Goal: Task Accomplishment & Management: Use online tool/utility

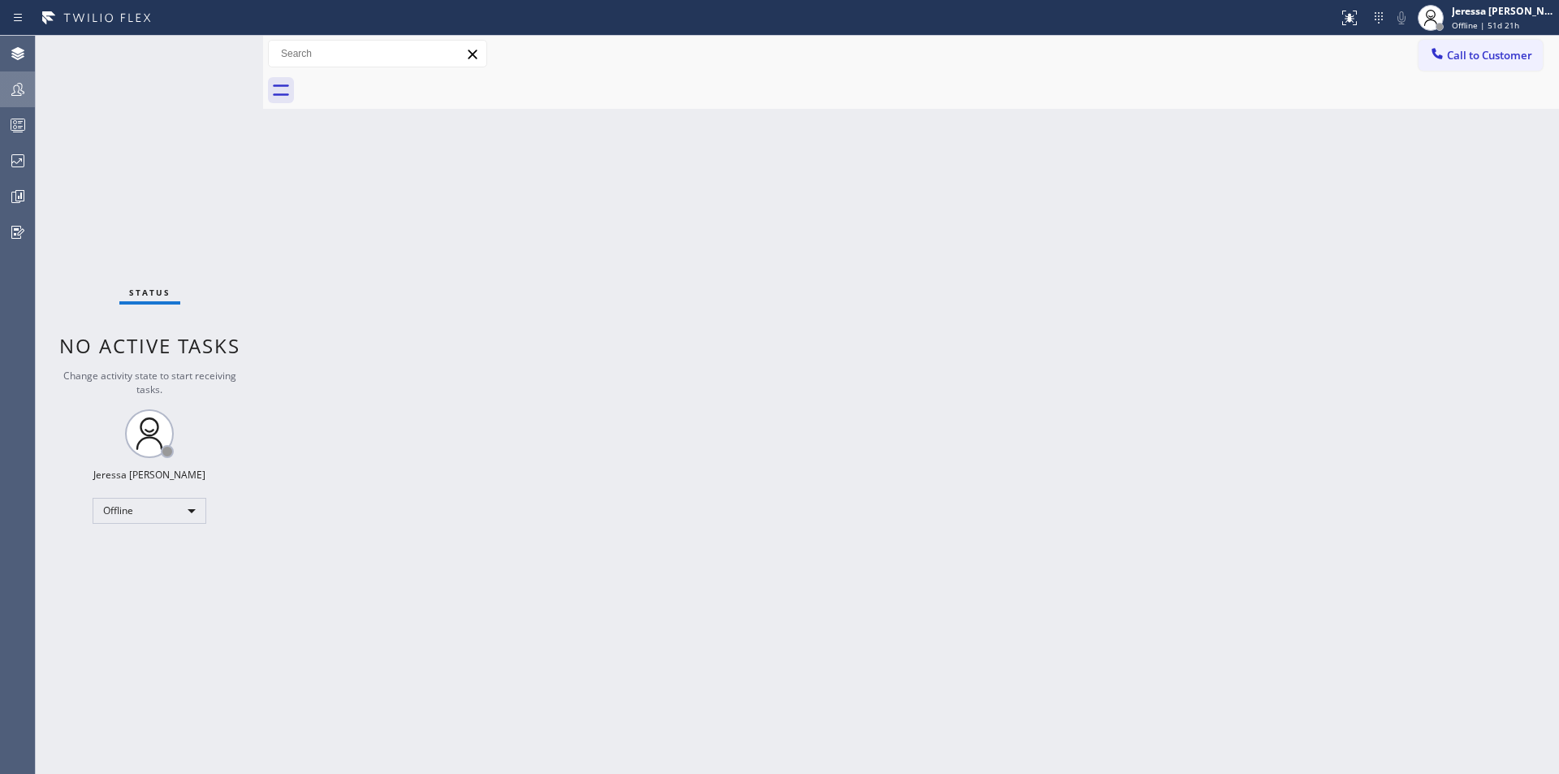
click at [5, 90] on div at bounding box center [18, 89] width 36 height 19
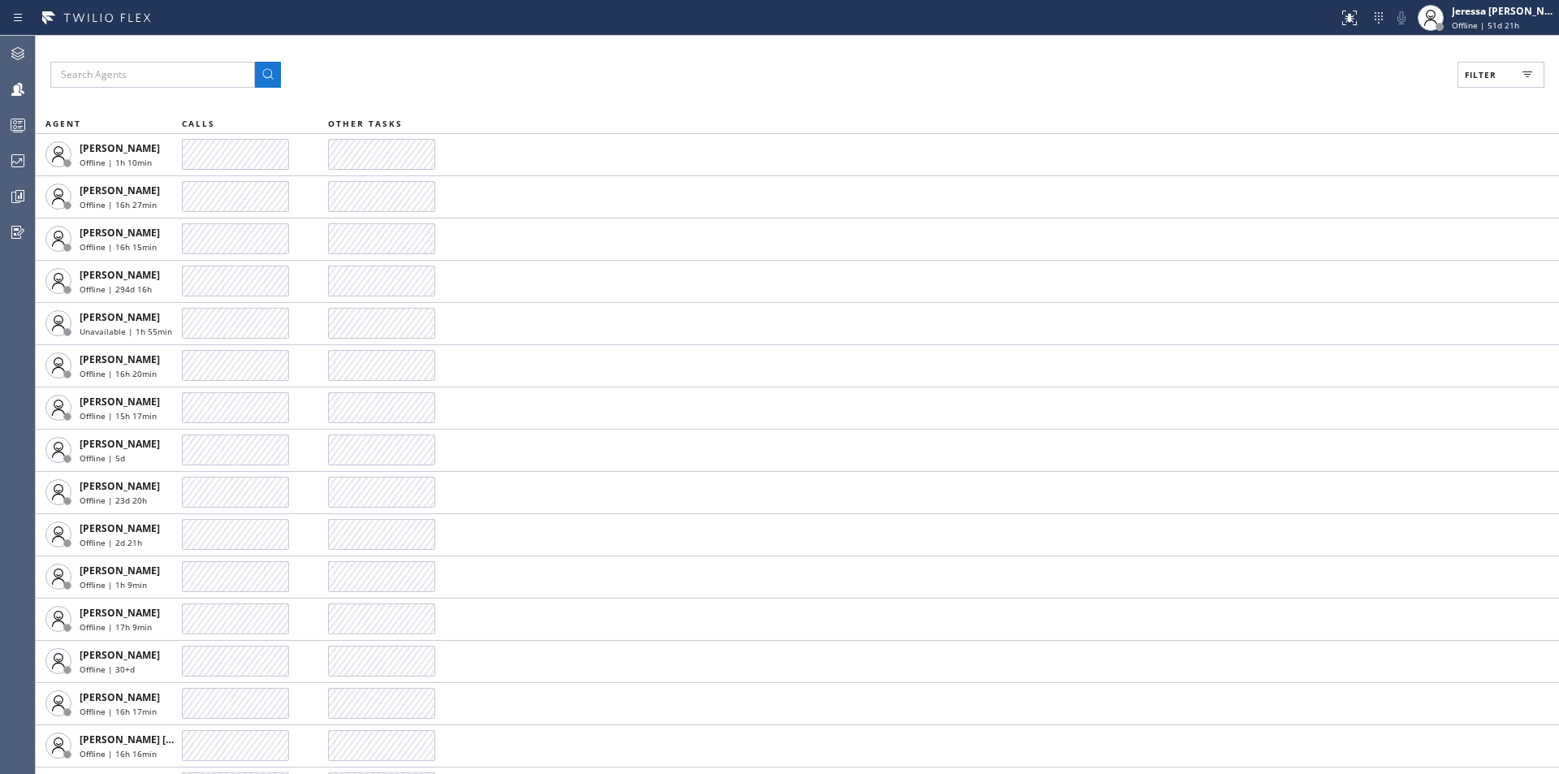
click at [1464, 80] on button "Filter" at bounding box center [1500, 75] width 87 height 26
click at [1392, 186] on label "Available" at bounding box center [1439, 192] width 214 height 14
click at [1332, 186] on input "Available" at bounding box center [1322, 191] width 19 height 19
checkbox input "true"
click at [1470, 93] on span "Apply" at bounding box center [1459, 92] width 33 height 11
